Goal: Contribute content: Contribute content

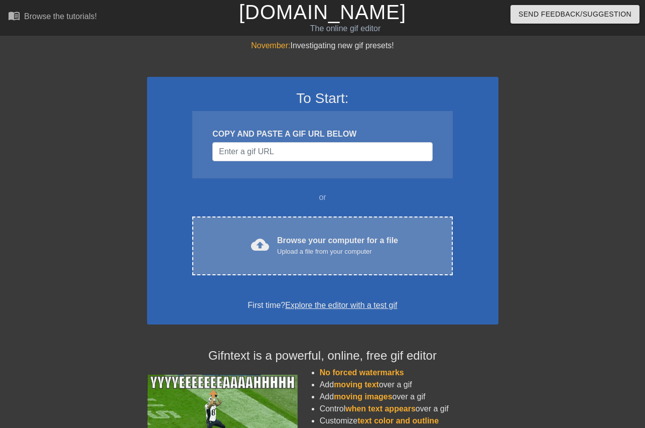
click at [336, 250] on div "Upload a file from your computer" at bounding box center [337, 251] width 121 height 10
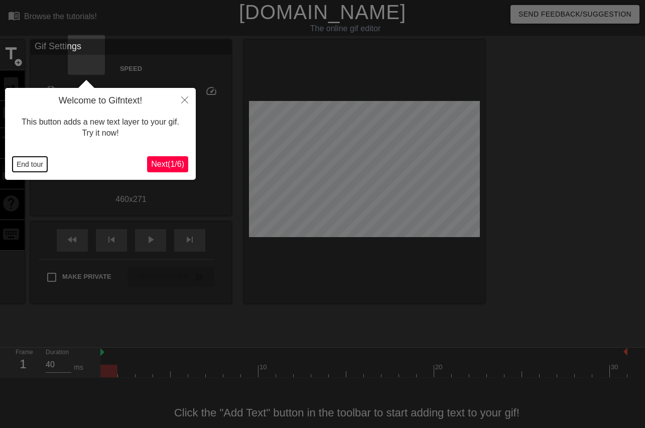
click at [32, 165] on button "End tour" at bounding box center [30, 164] width 35 height 15
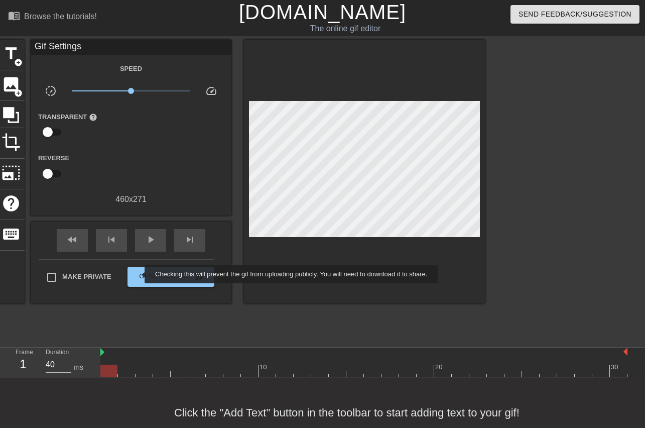
click at [111, 274] on span "Make Private" at bounding box center [86, 277] width 49 height 10
click at [62, 274] on input "Make Private" at bounding box center [51, 277] width 21 height 21
checkbox input "true"
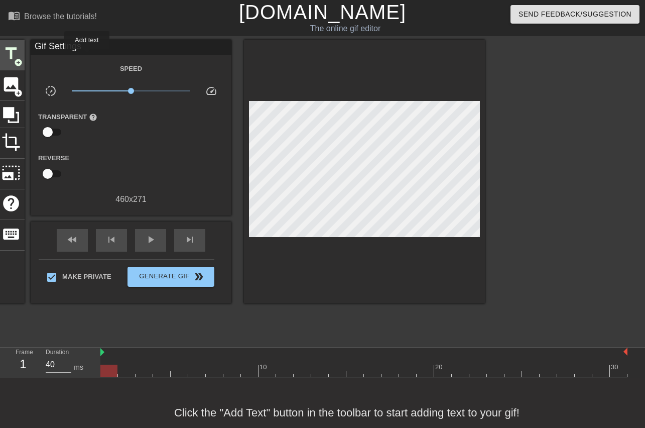
click at [21, 56] on span "title" at bounding box center [11, 53] width 19 height 19
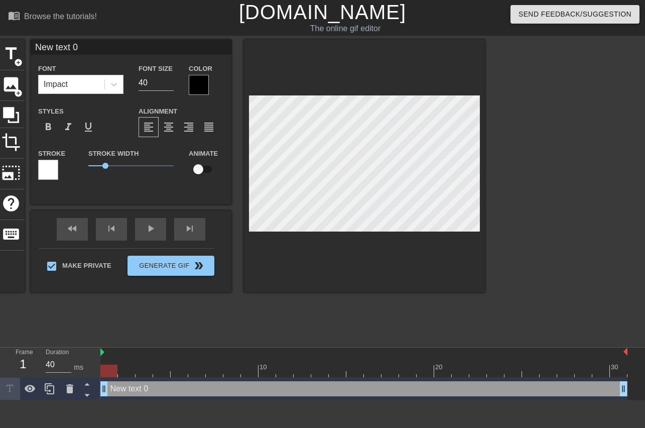
click at [209, 87] on div at bounding box center [199, 85] width 20 height 20
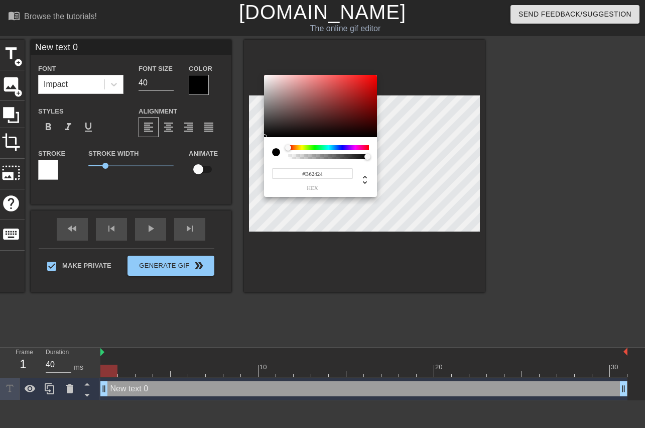
type input "#FF0000"
drag, startPoint x: 355, startPoint y: 92, endPoint x: 475, endPoint y: 88, distance: 120.5
click at [377, 75] on div at bounding box center [320, 106] width 113 height 62
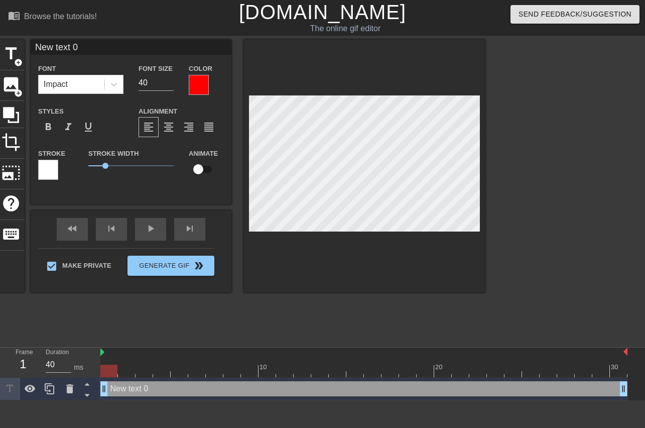
click at [58, 168] on div at bounding box center [48, 170] width 20 height 20
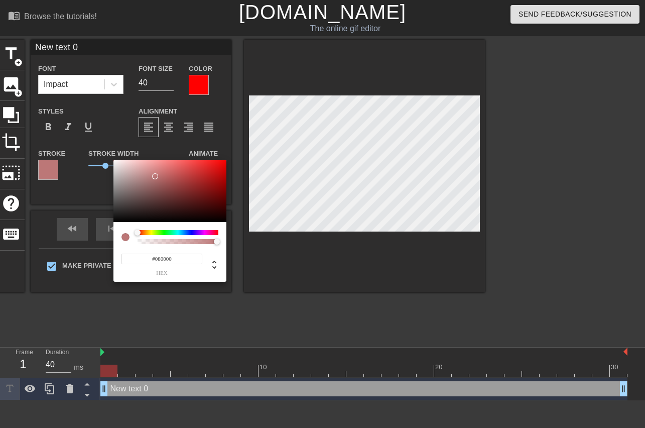
type input "#000000"
drag, startPoint x: 163, startPoint y: 181, endPoint x: 267, endPoint y: 222, distance: 111.8
click at [226, 222] on div at bounding box center [169, 191] width 113 height 62
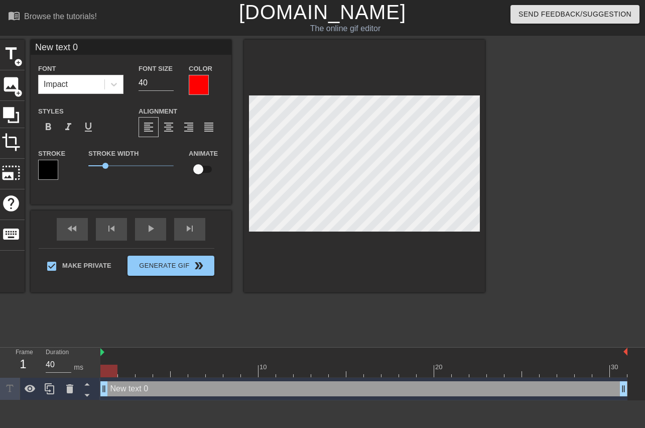
scroll to position [0, 1]
type input "M"
type textarea "M"
type input "MA"
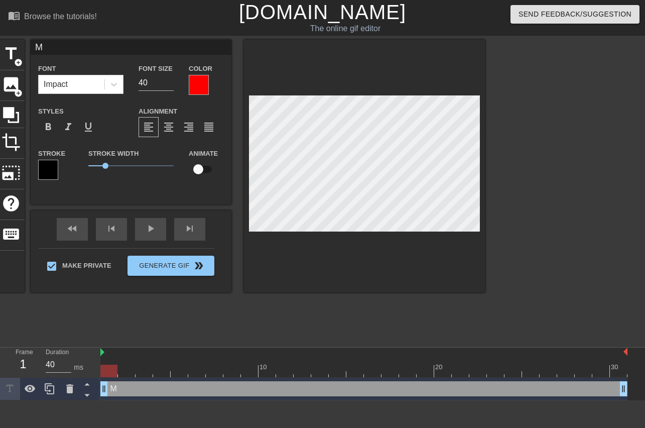
type textarea "MA"
type input "MAG"
type textarea "MAG"
type input "MAGA"
type textarea "MAGA"
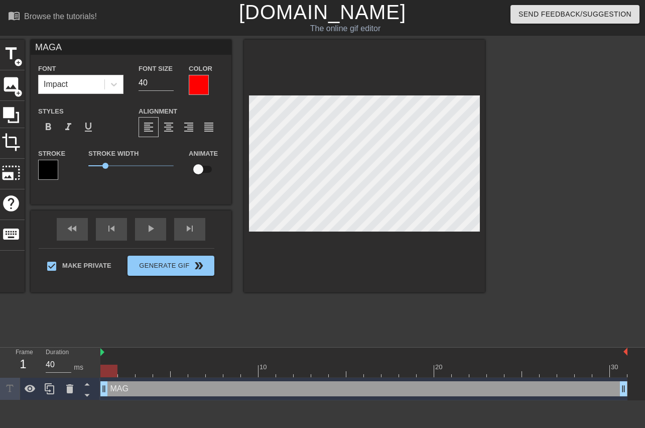
scroll to position [0, 1]
type input "MAGA"
type textarea "MAGA"
type input "MAGA F"
type textarea "MAGA F"
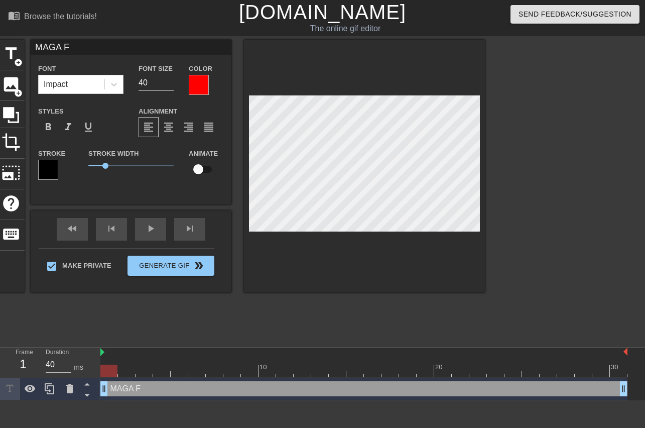
type input "MAGA Fr"
type textarea "MAGA Fr"
type input "MAGA Fra"
type textarea "MAGA Fra"
type input "MAGA Frat"
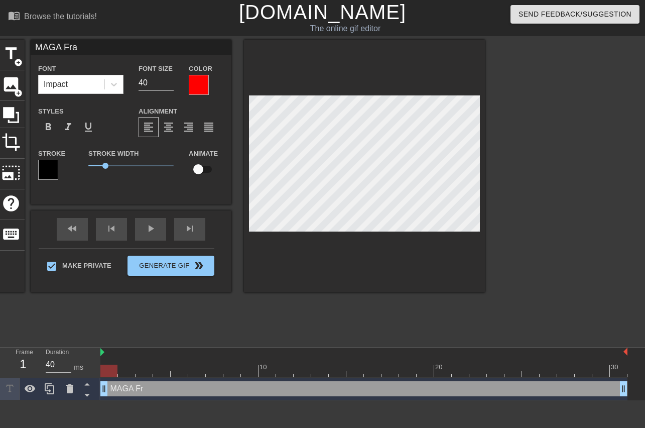
type textarea "MAGA Frat"
type input "MAGA Frat"
type textarea "MAGA Frat"
type input "MAGA Frat b"
type textarea "MAGA Frat b"
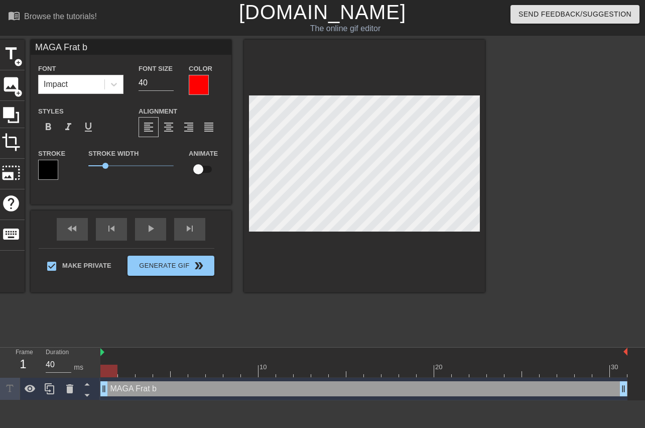
scroll to position [0, 2]
type input "MAGA Frat bo"
type textarea "MAGA Frat bo"
type input "MAGA Frat boy"
type textarea "MAGA Frat boy"
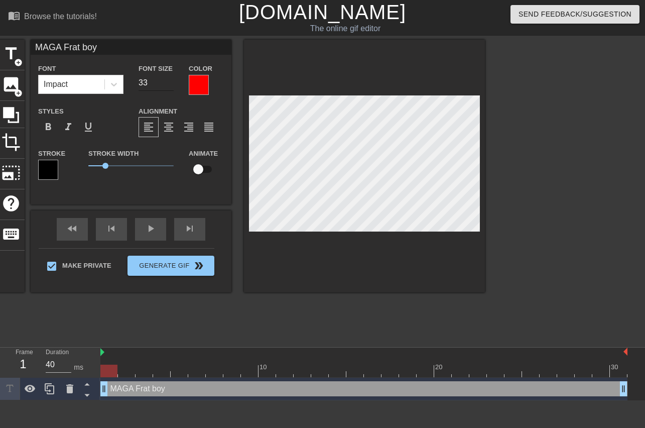
type input "32"
click at [174, 86] on input "32" at bounding box center [156, 83] width 35 height 16
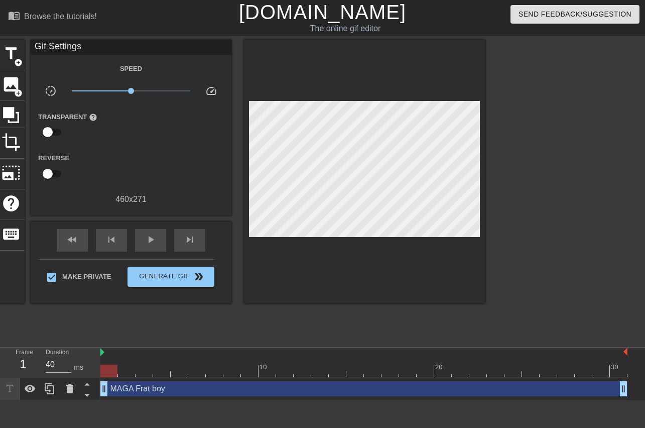
click at [440, 257] on div at bounding box center [364, 172] width 241 height 264
click at [21, 56] on span "title" at bounding box center [11, 53] width 19 height 19
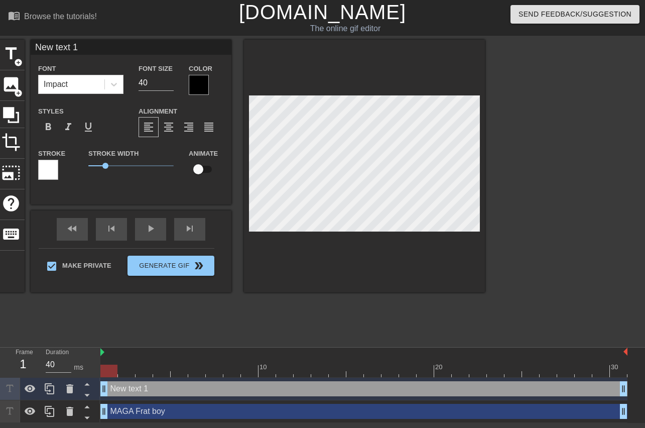
click at [209, 89] on div at bounding box center [199, 85] width 20 height 20
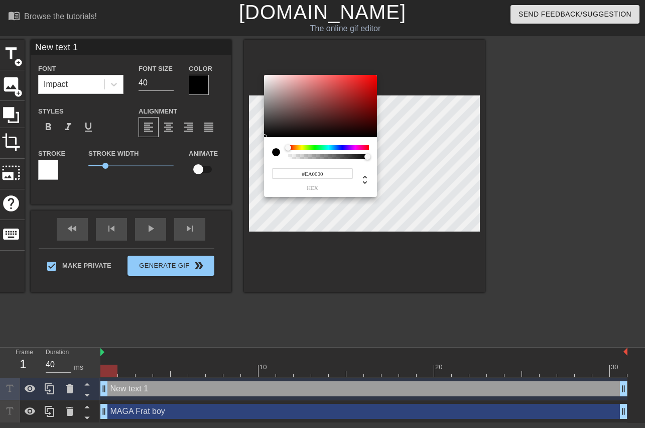
type input "#FF0000"
drag, startPoint x: 392, startPoint y: 80, endPoint x: 431, endPoint y: 46, distance: 51.6
click at [377, 75] on div at bounding box center [320, 106] width 113 height 62
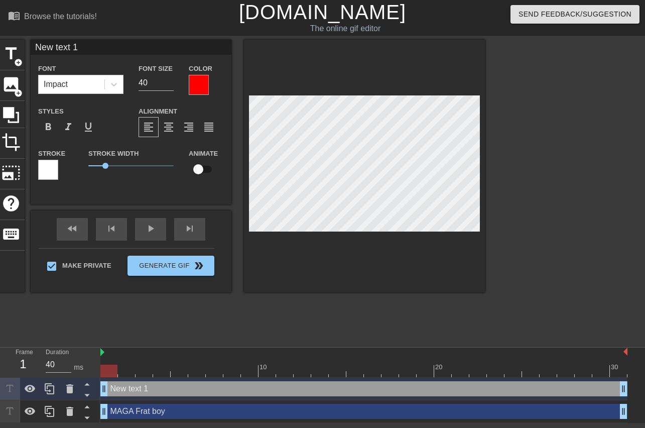
click at [58, 171] on div at bounding box center [48, 170] width 20 height 20
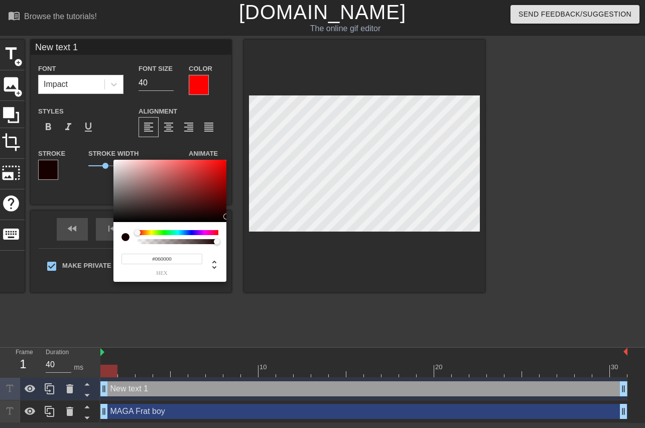
type input "#[DATE]"
drag, startPoint x: 194, startPoint y: 204, endPoint x: 262, endPoint y: 221, distance: 69.4
click at [226, 221] on div at bounding box center [169, 191] width 113 height 62
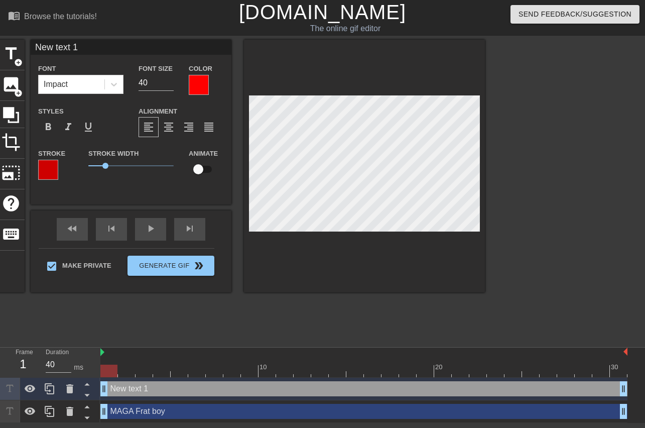
click at [58, 171] on div at bounding box center [48, 170] width 20 height 20
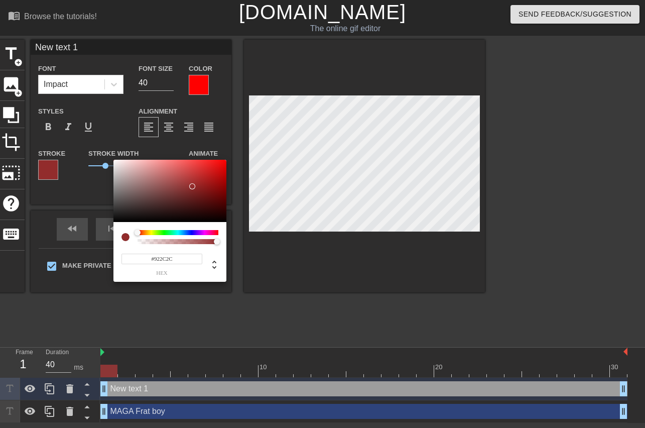
type input "#000000"
drag, startPoint x: 170, startPoint y: 167, endPoint x: 271, endPoint y: 238, distance: 123.1
click at [226, 222] on div at bounding box center [169, 191] width 113 height 62
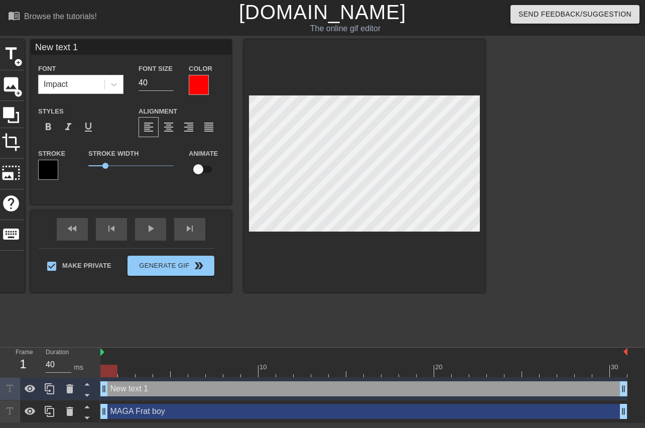
scroll to position [0, 2]
click at [175, 126] on span "format_align_center" at bounding box center [169, 127] width 12 height 12
type input "Y"
type textarea "Y"
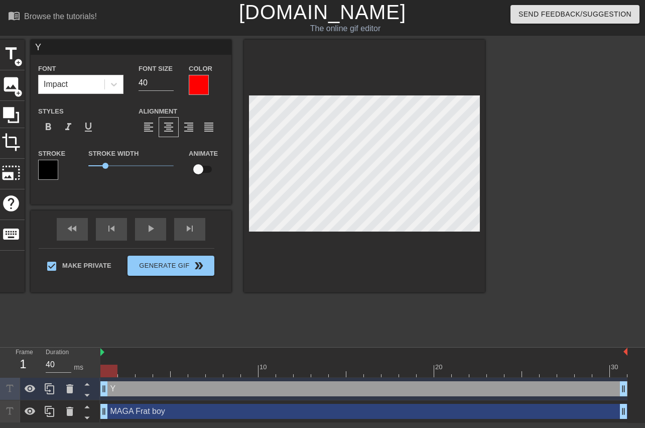
type input "Yo"
type textarea "Yo"
type input "You"
type textarea "You"
type input "Youn"
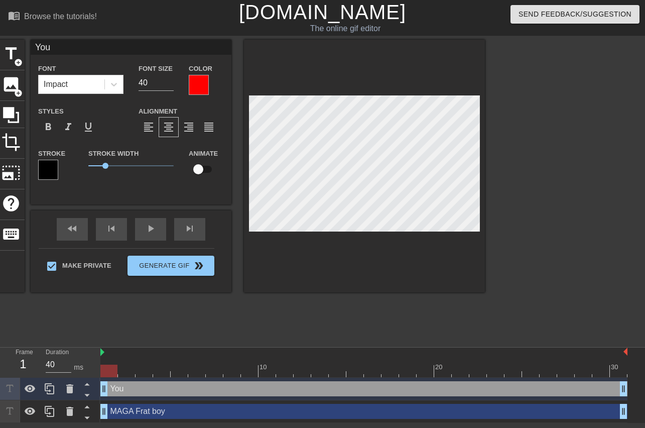
type textarea "Youn"
type input "Young"
type textarea "Young"
type input "Young"
type textarea "Young"
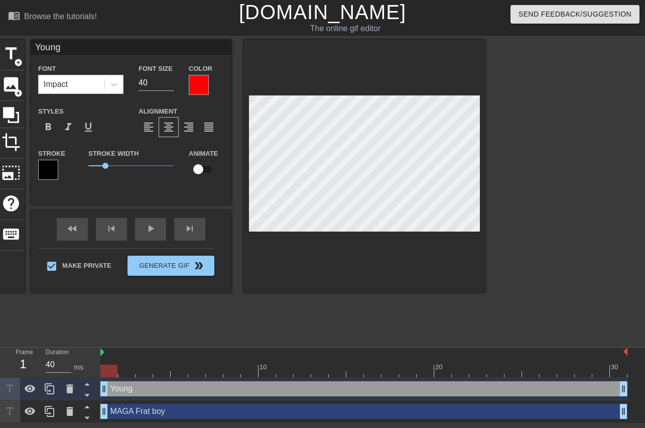
type input "Young R"
type textarea "Young R"
type input "Young Re"
type textarea "Young Re"
type input "Young Rep"
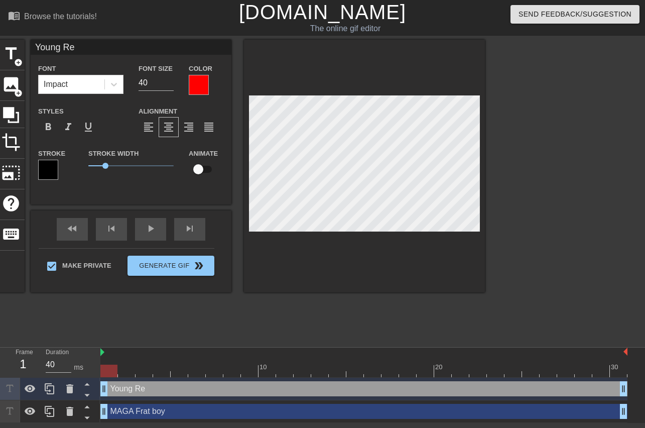
type textarea "Young Rep"
type input "Young Repu"
type textarea "Young Repu"
type input "Young Repub"
type textarea "Young Repub"
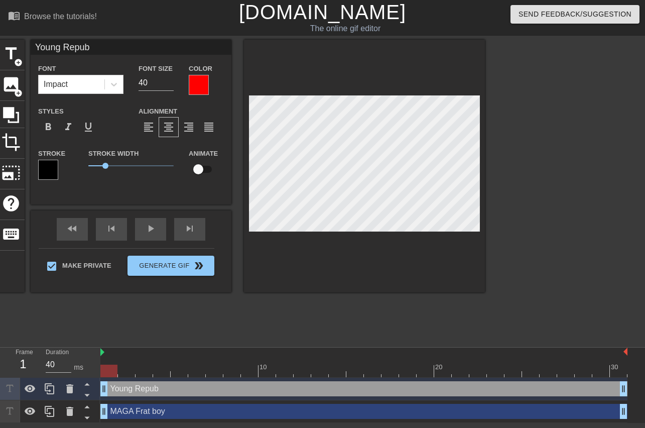
type input "Young Republ"
type textarea "Young Republ"
type input "Young Republi"
type textarea "Young Republi"
type input "Young Republic"
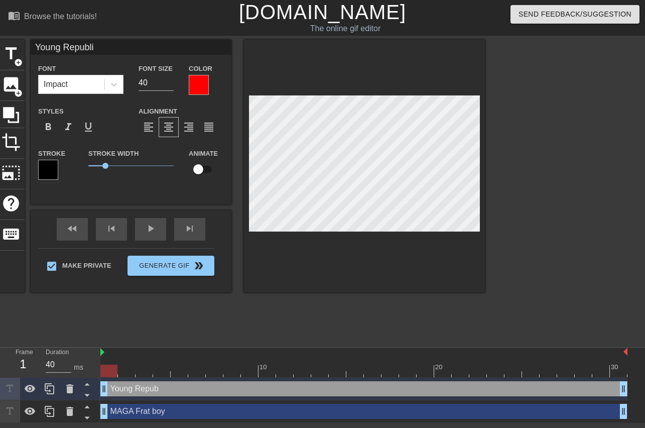
type textarea "Young Republic"
type input "Young Republica"
type textarea "Young Republica"
type input "Young Republican"
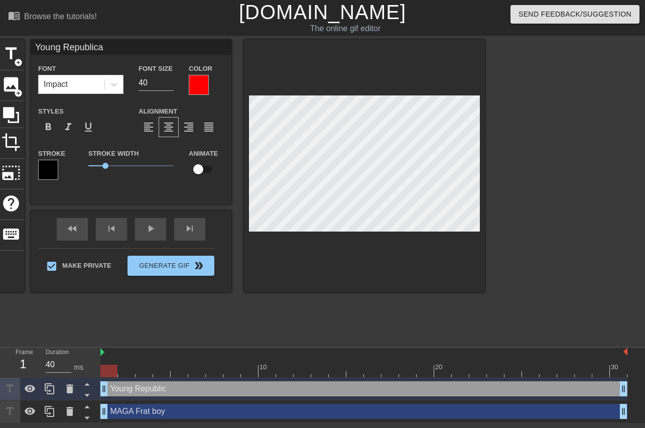
type textarea "Young Republican"
type input "Young Republicans"
type textarea "Young Republicans"
type input "Young Republicans"
type textarea "Young Republicans"
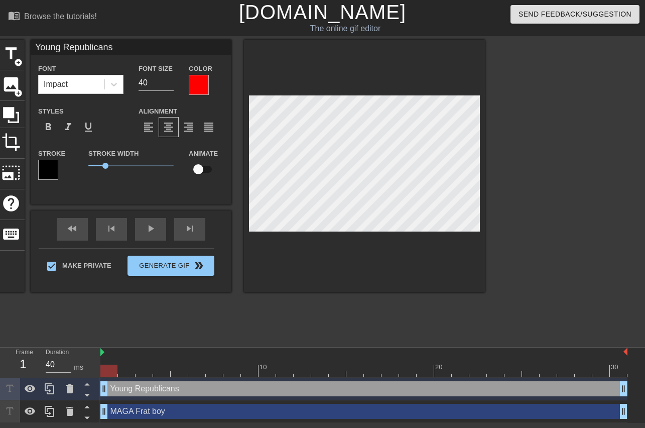
scroll to position [1, 1]
type input "Young Republicansl"
type textarea "Young Republicans l"
type input "Young Republicansle"
type textarea "Young Republicans le"
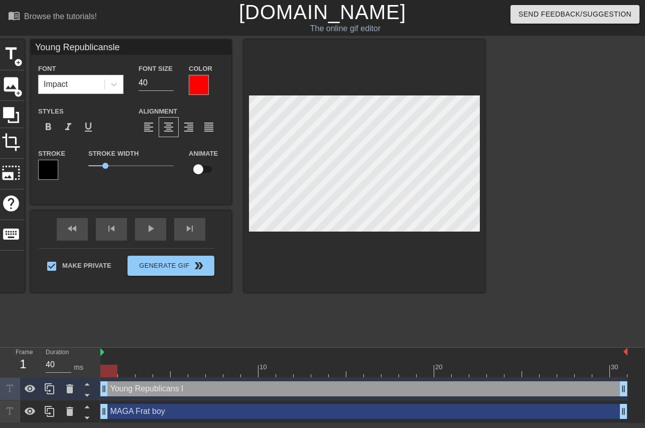
type input "Young Republicanslea"
type textarea "Young Republicans lea"
type input "Young Republicanslead"
type textarea "Young Republicans lead"
type input "Young Republicansleade"
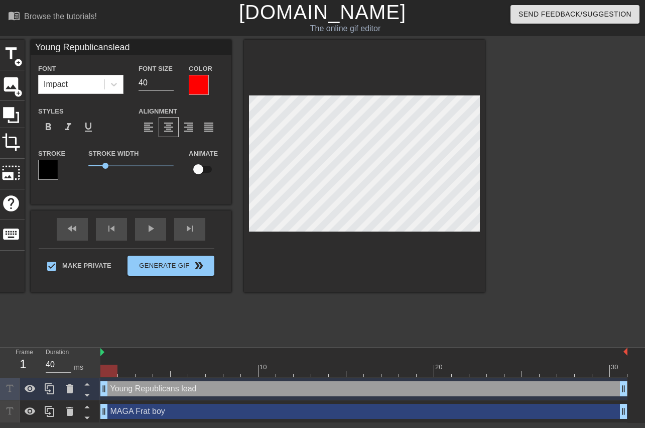
type textarea "Young Republicans leade"
type input "Young Republicansleader"
type textarea "Young Republicans leader"
type input "Young Republicansleader"
type input "39"
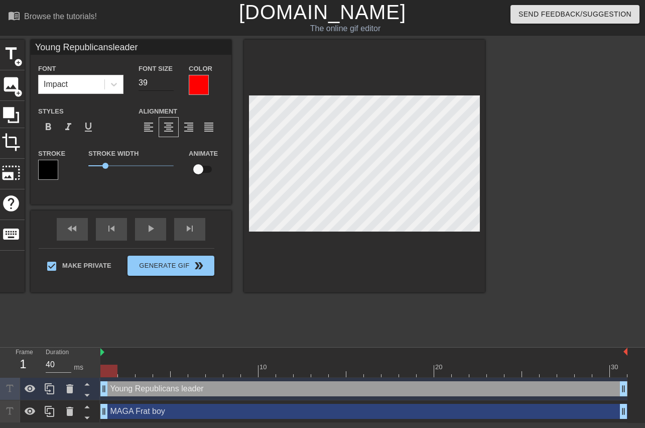
type input "Young Republicansleader"
type input "38"
type input "Young Republicansleader"
type input "37"
type input "Young Republicansleader"
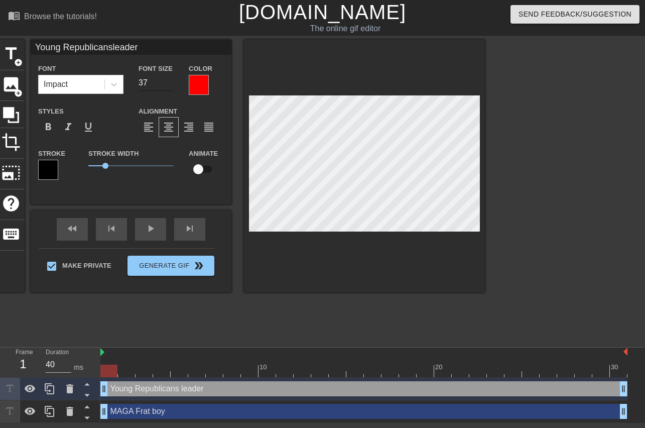
type input "36"
type input "Young Republicansleader"
type input "35"
type input "Young Republicansleader"
type input "34"
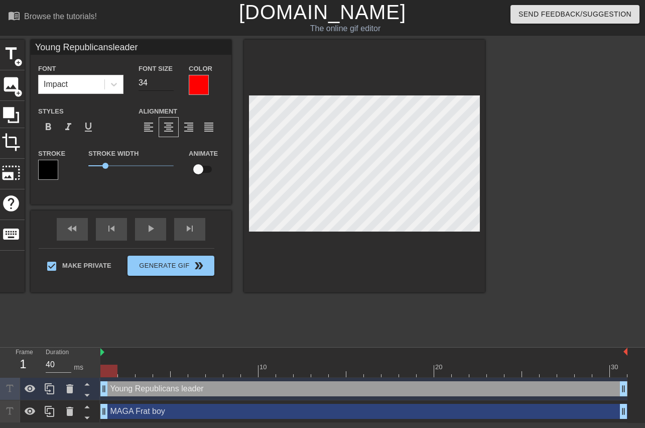
type input "Young Republicansleader"
type input "33"
type input "Young Republicansleader"
type input "32"
type input "Young Republicansleader"
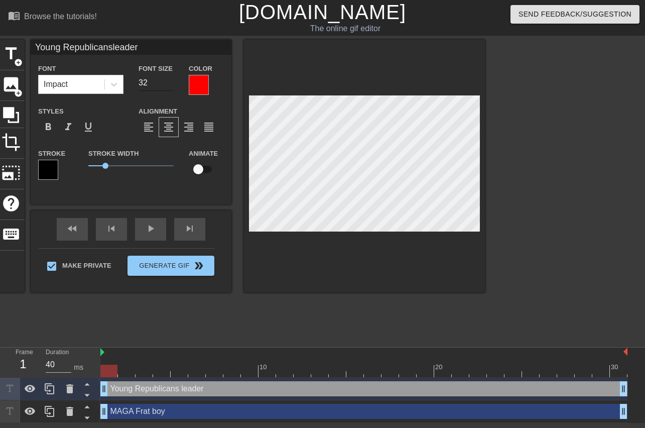
type input "31"
type input "Young Republicansleader"
type input "30"
type input "Young Republicansleader"
type input "29"
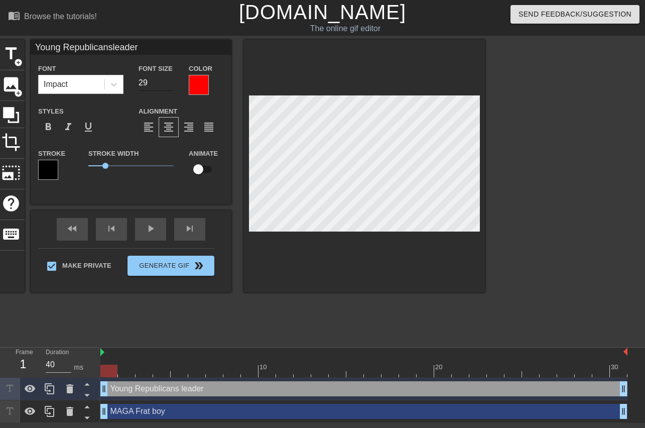
type input "Young Republicansleader"
type input "28"
type input "Young Republicansleader"
type input "27"
type input "Young Republicansleader"
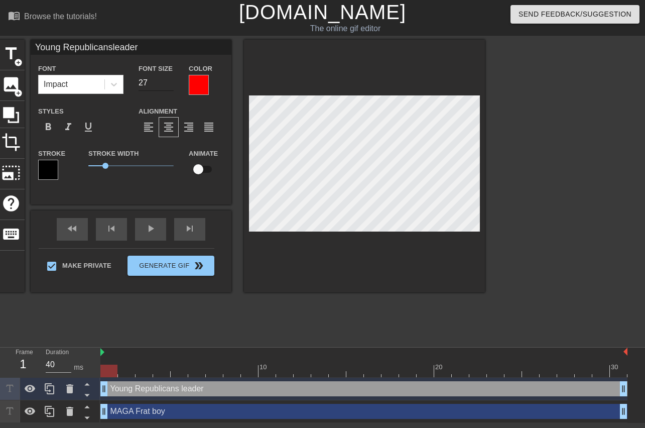
type input "26"
type input "Young Republicansleader"
type input "25"
click at [174, 86] on input "25" at bounding box center [156, 83] width 35 height 16
type input "Young Republicansleader"
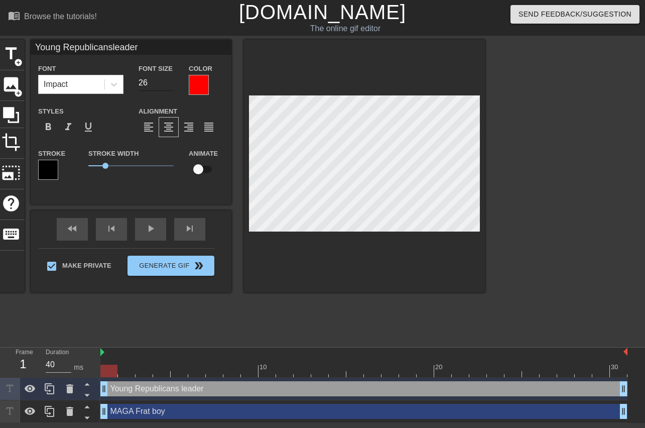
type input "26"
click at [174, 79] on input "26" at bounding box center [156, 83] width 35 height 16
type input "Young Republicansleader"
type input "27"
click at [174, 79] on input "27" at bounding box center [156, 83] width 35 height 16
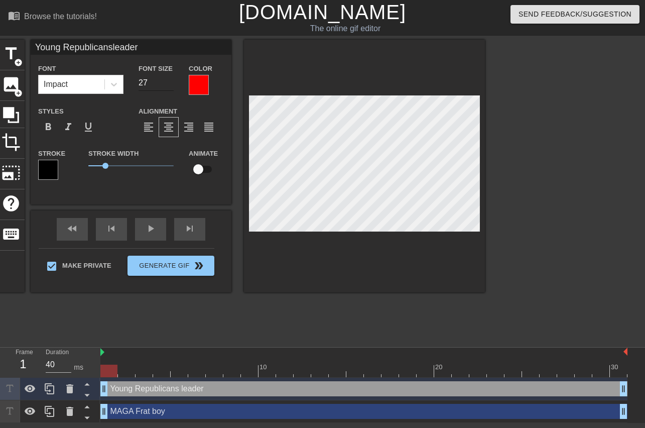
type input "Young Republicansleader"
type input "28"
click at [174, 79] on input "28" at bounding box center [156, 83] width 35 height 16
type input "Young Republicansleader"
type input "29"
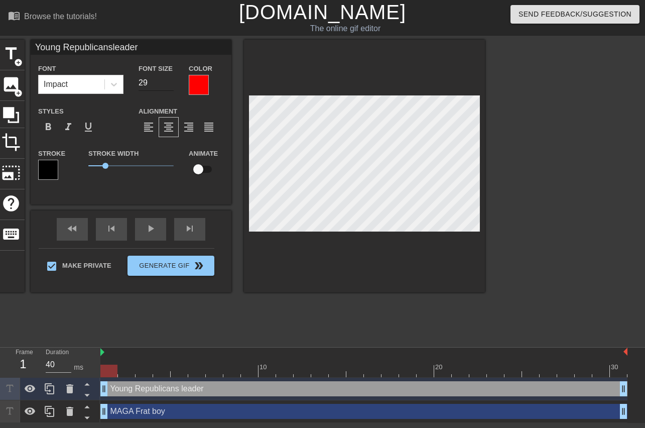
click at [174, 79] on input "29" at bounding box center [156, 83] width 35 height 16
type input "Young Republicansleader"
type input "30"
click at [174, 79] on input "30" at bounding box center [156, 83] width 35 height 16
click at [485, 232] on div at bounding box center [364, 166] width 241 height 252
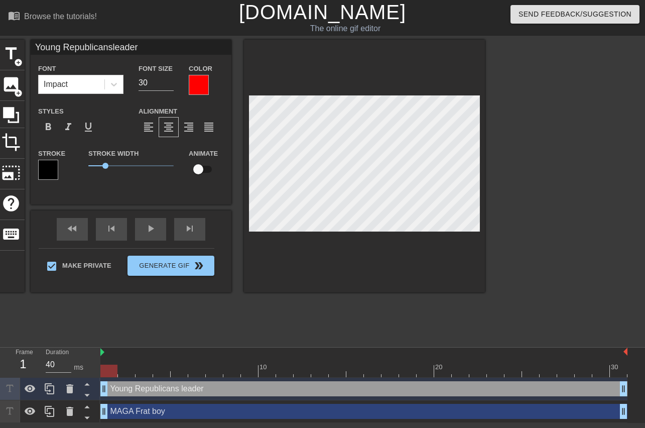
scroll to position [1, 1]
click at [21, 61] on span "title" at bounding box center [11, 53] width 19 height 19
type input "New text 2"
type input "40"
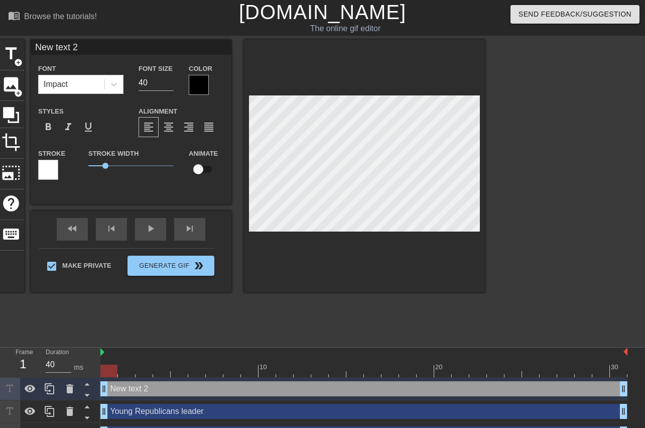
click at [209, 86] on div at bounding box center [199, 85] width 20 height 20
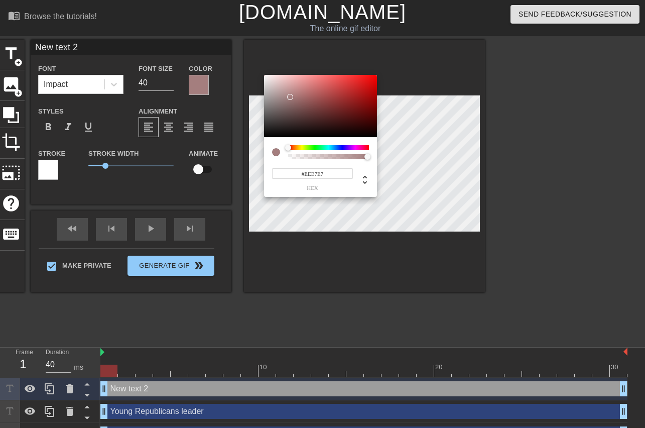
type input "#FFFFFF"
drag, startPoint x: 302, startPoint y: 104, endPoint x: 235, endPoint y: 55, distance: 83.6
click at [264, 75] on div at bounding box center [320, 106] width 113 height 62
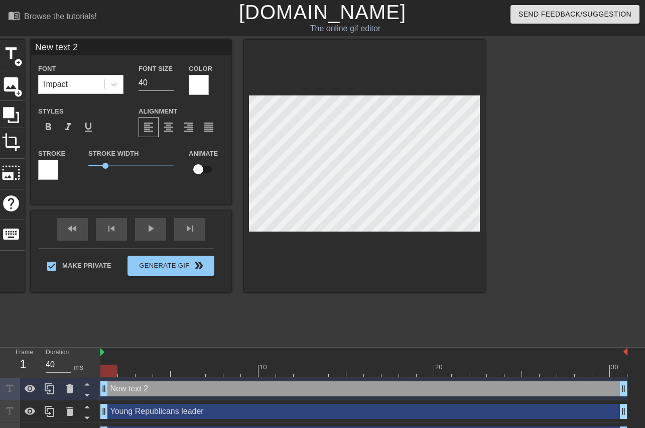
click at [58, 169] on div at bounding box center [48, 170] width 20 height 20
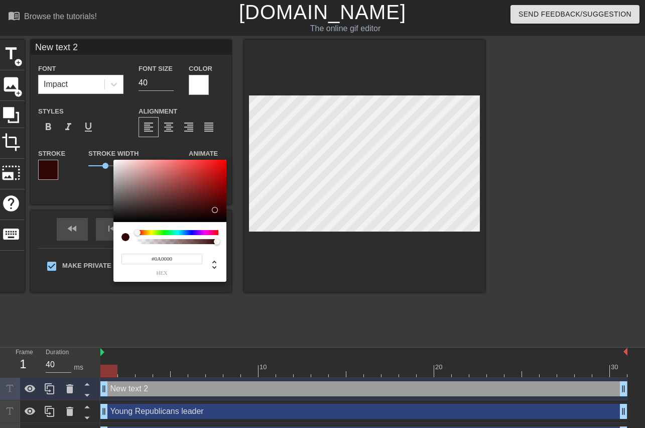
type input "#[DATE]"
drag, startPoint x: 171, startPoint y: 192, endPoint x: 251, endPoint y: 221, distance: 85.6
click at [226, 221] on div at bounding box center [169, 191] width 113 height 62
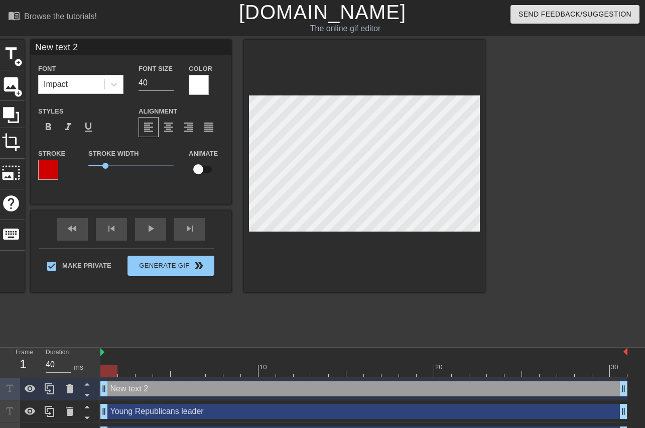
click at [58, 168] on div at bounding box center [48, 170] width 20 height 20
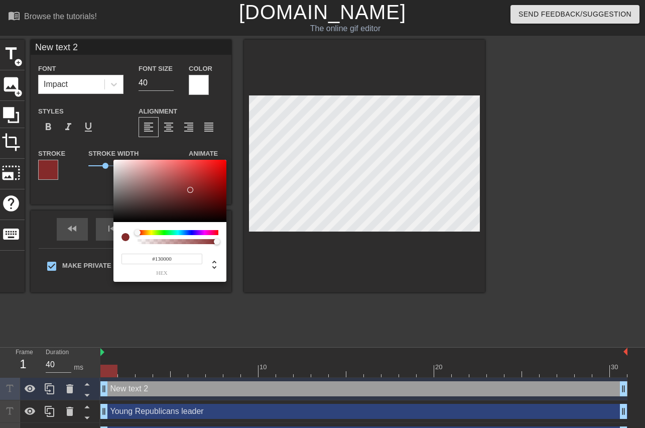
type input "#000000"
drag, startPoint x: 213, startPoint y: 208, endPoint x: 265, endPoint y: 243, distance: 62.1
click at [226, 222] on div at bounding box center [169, 191] width 113 height 62
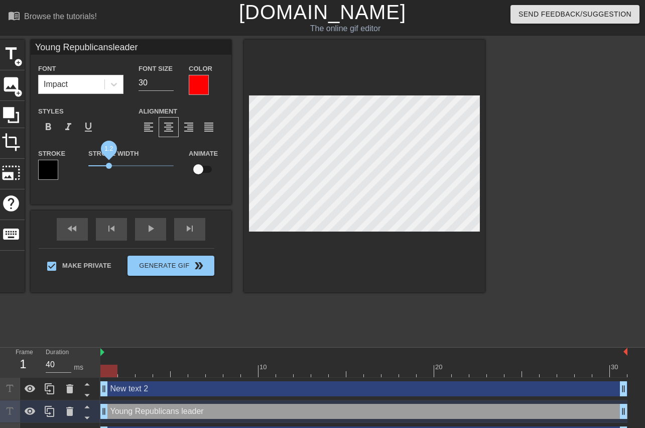
click at [112, 167] on span "1.2" at bounding box center [109, 166] width 6 height 6
type input "New text 2"
type input "40"
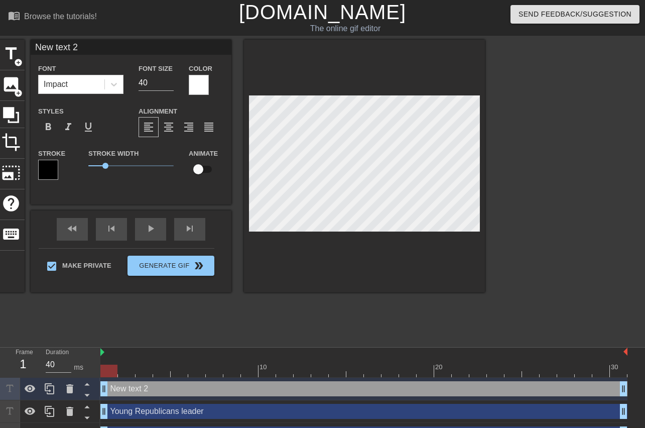
scroll to position [0, 2]
type input "Young Republicansleader"
type input "30"
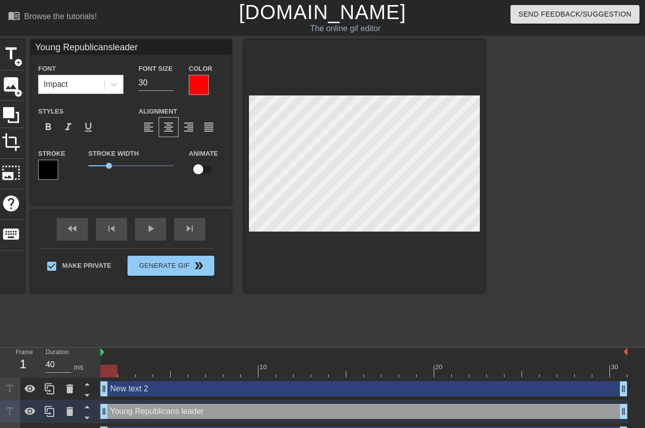
scroll to position [1, 2]
type input "Y"
type textarea "Y"
type input "YA"
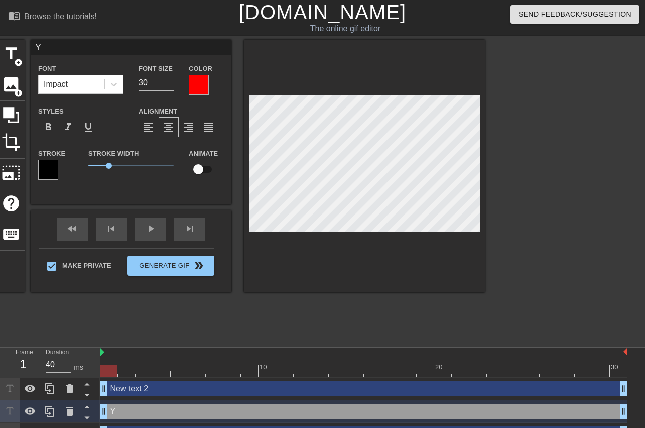
type textarea "YA"
type input "YAL"
type textarea "YAL"
click at [174, 80] on input "35" at bounding box center [156, 83] width 35 height 16
click at [174, 80] on input "36" at bounding box center [156, 83] width 35 height 16
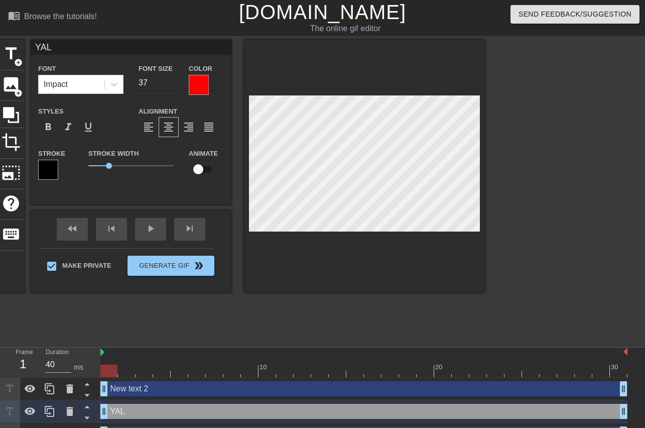
type input "37"
click at [174, 80] on input "37" at bounding box center [156, 83] width 35 height 16
type input "YAL"
type textarea "YAL"
type input "YAL R"
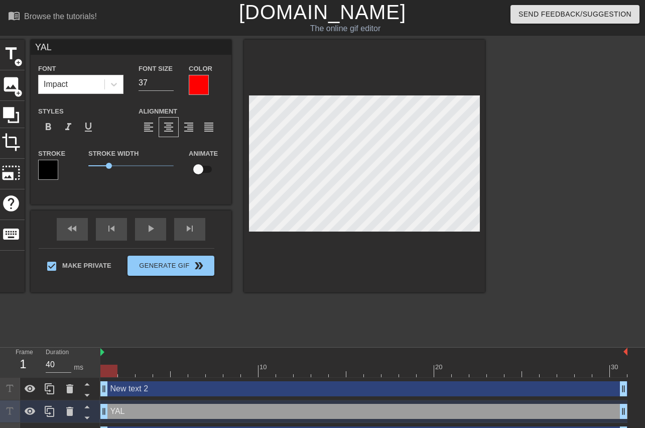
type textarea "YAL R"
type input "YAL Re"
type textarea "YAL Re"
type input "YAL Rec"
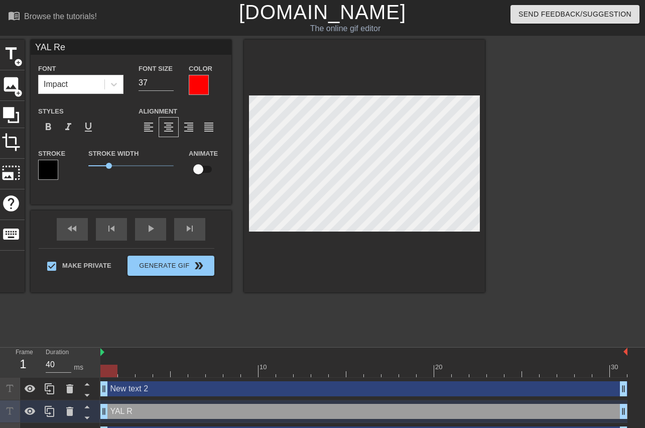
type textarea "YAL Rec"
type input "YAL Recr"
type textarea "YAL Recr"
type input "YAL Recrt"
type textarea "YAL Recrt"
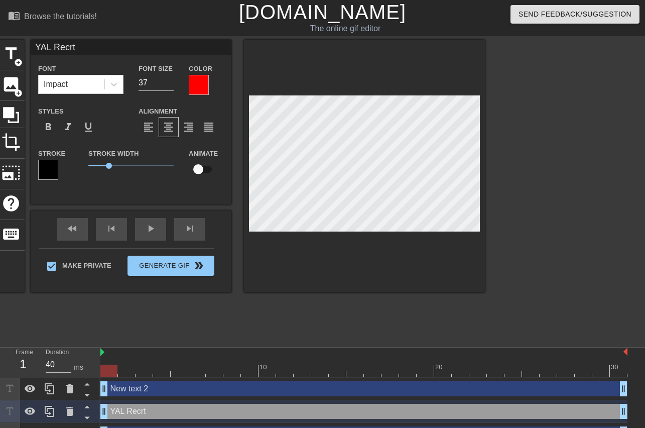
type input "YAL Recrtu"
type textarea "YAL Recrtu"
type input "YAL Recrtui"
type textarea "YAL Recrtui"
type input "YAL Recrtu"
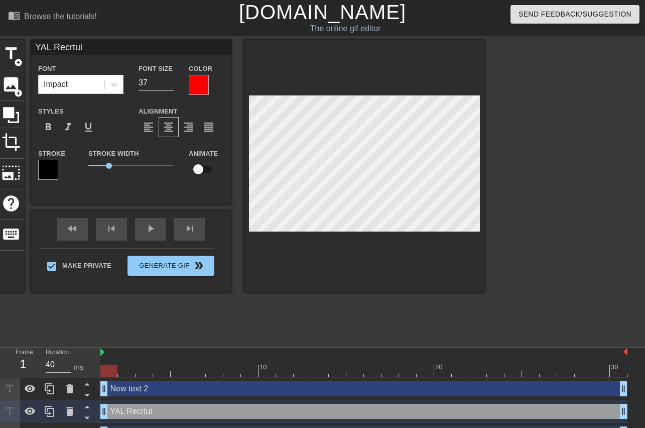
type textarea "YAL Recrtu"
type input "YAL Recrt"
type textarea "YAL Recrt"
type input "YAL Recr"
type textarea "YAL Recr"
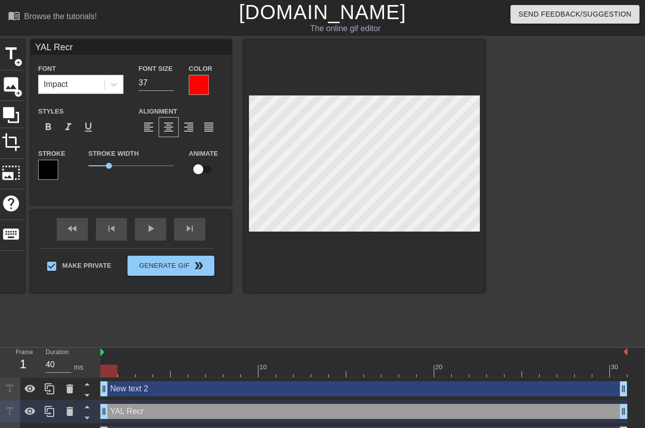
type input "YAL Recru"
type textarea "YAL Recru"
type input "YAL Recrui"
type textarea "YAL Recrui"
type input "YAL Recruit"
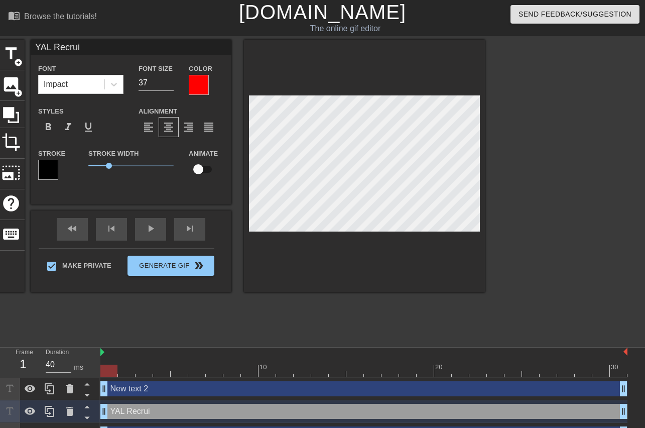
type textarea "YAL Recruit"
type input "YAL Recruite"
type textarea "YAL Recruite"
type input "YAL Recruiter"
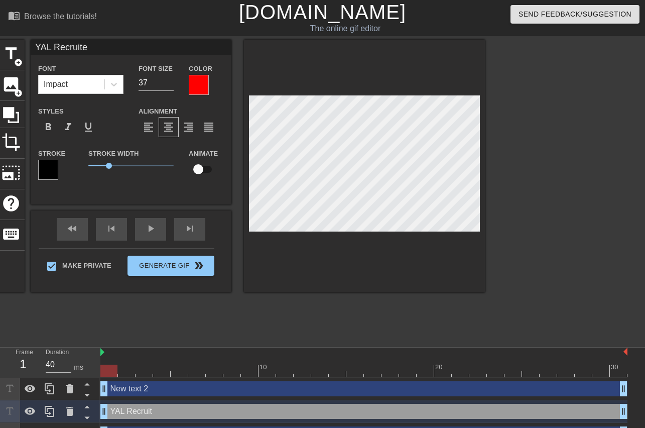
type textarea "YAL Recruiter"
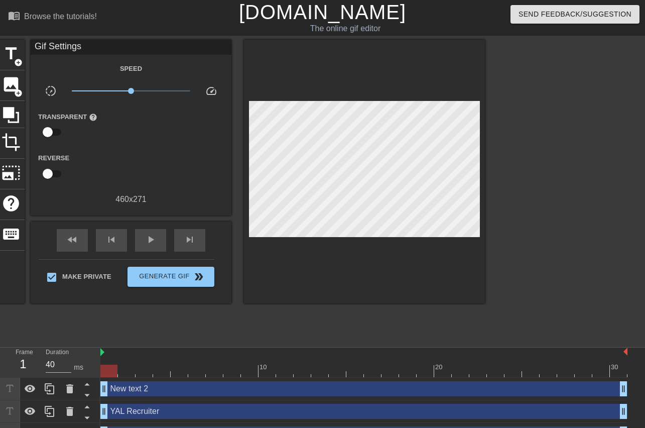
click at [485, 267] on div at bounding box center [364, 172] width 241 height 264
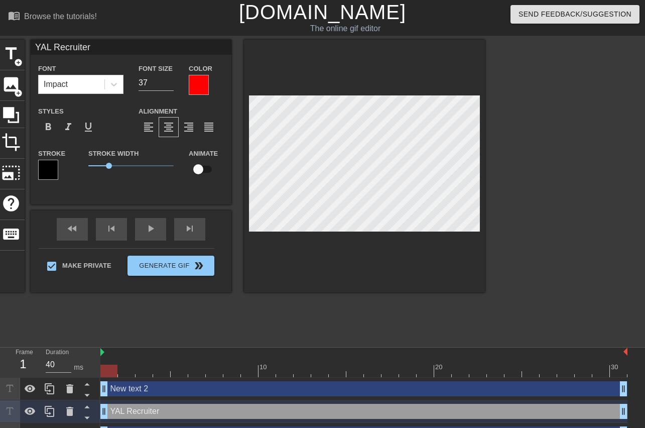
type input "New text 2"
type input "40"
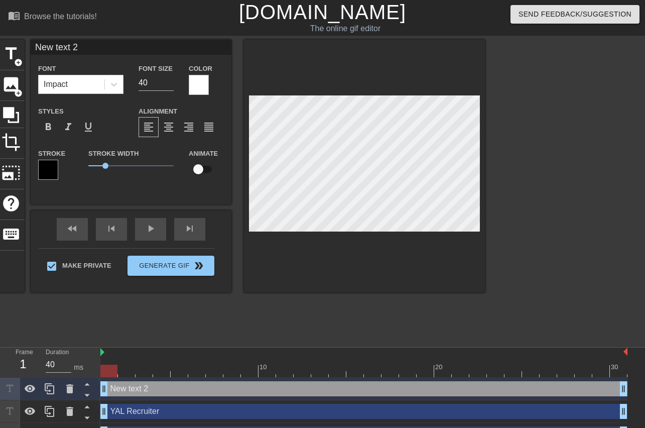
scroll to position [0, 2]
type input "C"
type textarea "C"
type input "Co"
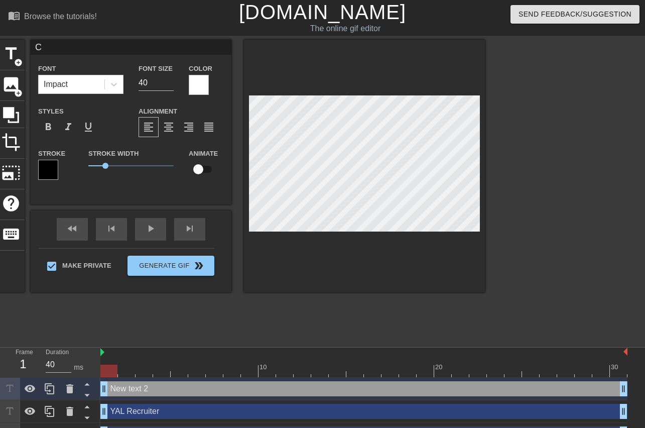
type textarea "Co"
type input "Col"
type textarea "Col"
type input "Coll"
type textarea "Coll"
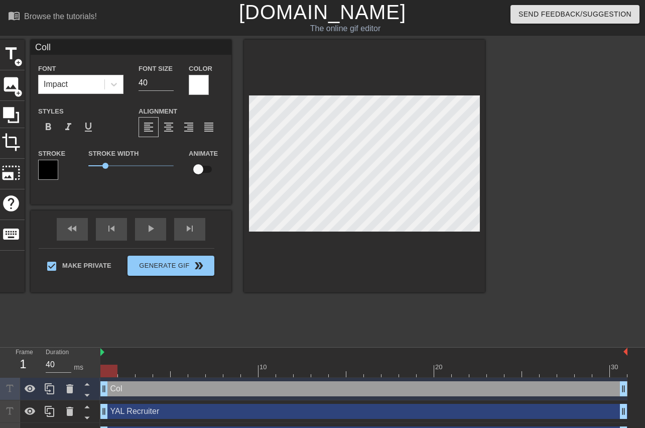
type input "Colle"
type textarea "Colle"
type input "Colleg"
type textarea "Colleg"
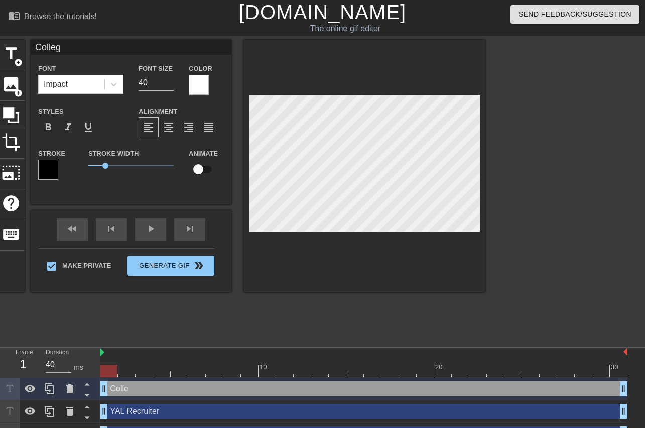
type input "College"
type textarea "College"
type input "College"
type textarea "College"
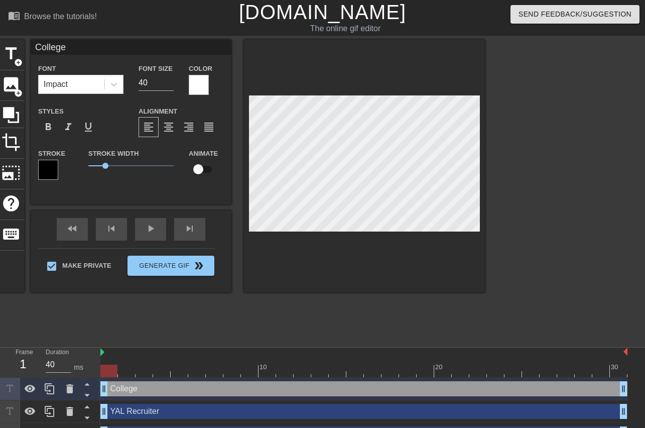
type input "CollegeD"
type textarea "College D"
type input "CollegeDS"
type textarea "College DS"
type input "CollegeDSA"
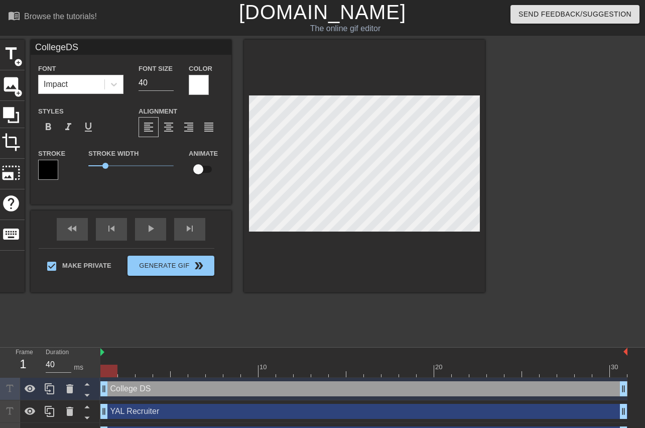
type textarea "College DSA"
type input "CollegeDSA"
type textarea "College DSA"
type input "CollegeDSA l"
type textarea "College DSA l"
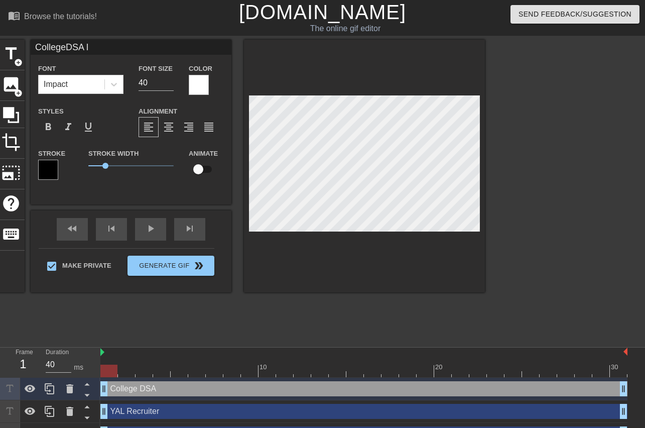
type input "CollegeDSA le"
type textarea "College DSA le"
type input "CollegeDSA lea"
click at [179, 136] on div "format_align_center" at bounding box center [169, 127] width 20 height 20
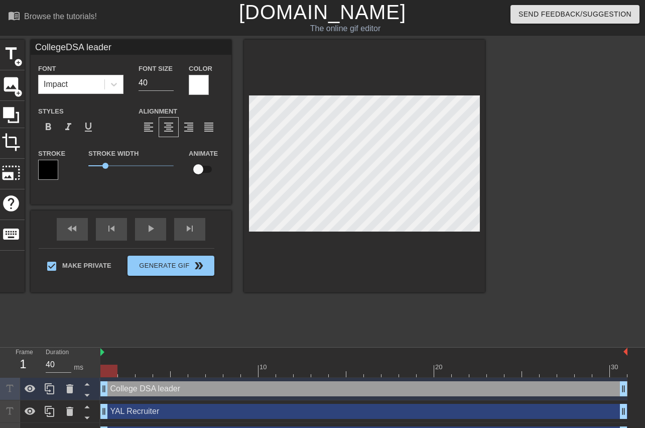
click at [209, 82] on div at bounding box center [199, 85] width 20 height 20
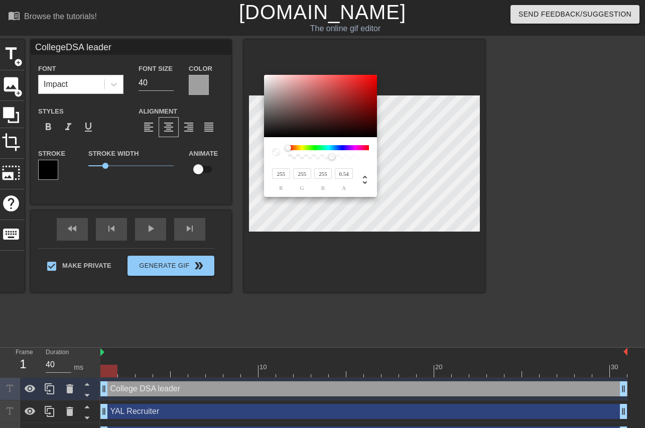
click at [331, 155] on div at bounding box center [329, 156] width 78 height 5
click at [337, 158] on div at bounding box center [340, 157] width 6 height 6
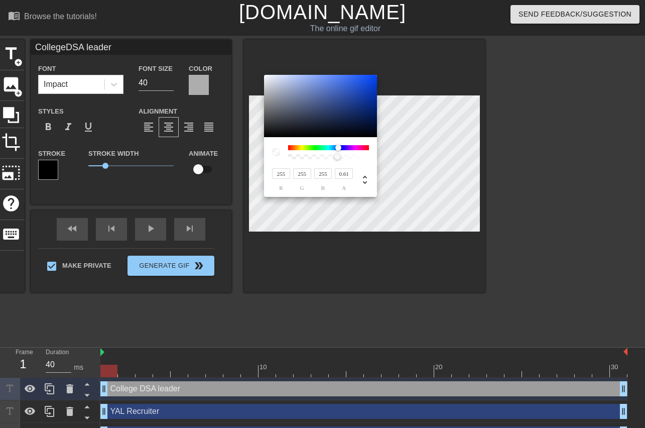
click at [338, 146] on div at bounding box center [328, 147] width 81 height 5
drag, startPoint x: 360, startPoint y: 80, endPoint x: 401, endPoint y: 56, distance: 46.8
click at [377, 75] on div at bounding box center [320, 106] width 113 height 62
click at [344, 157] on div at bounding box center [329, 156] width 78 height 5
drag, startPoint x: 376, startPoint y: 86, endPoint x: 348, endPoint y: 76, distance: 29.2
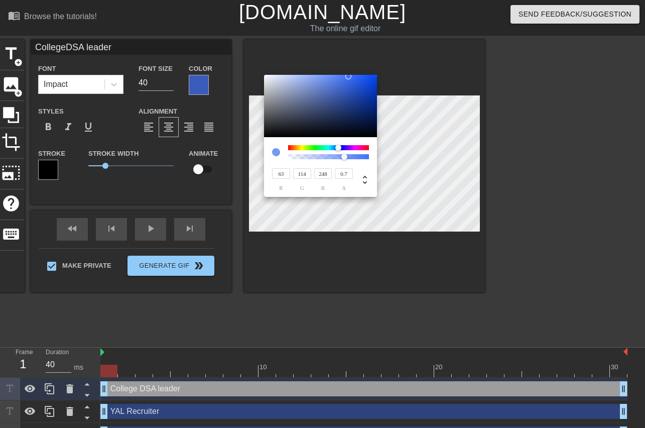
click at [348, 76] on div at bounding box center [320, 106] width 113 height 62
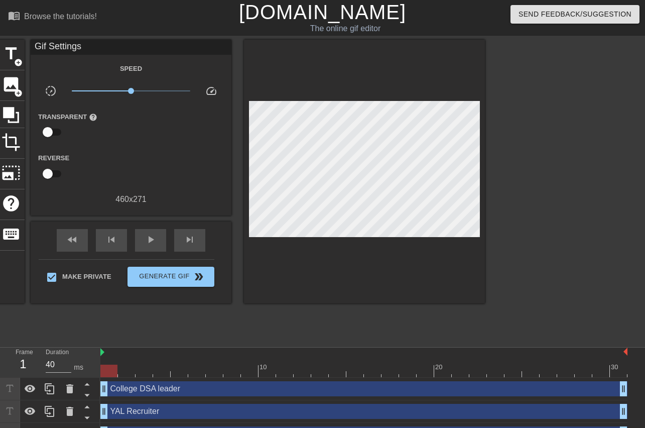
click at [213, 227] on div "fast_rewind skip_previous play_arrow skip_next" at bounding box center [131, 240] width 164 height 38
click at [157, 241] on span "play_arrow" at bounding box center [151, 239] width 12 height 12
click at [457, 274] on div at bounding box center [364, 172] width 241 height 264
